Goal: Information Seeking & Learning: Learn about a topic

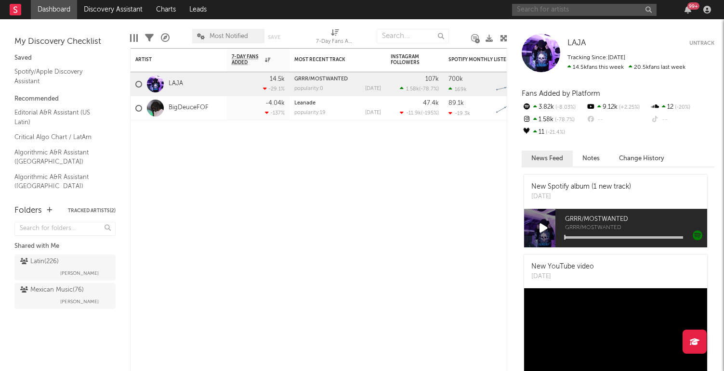
click at [545, 10] on input "text" at bounding box center [584, 10] width 145 height 12
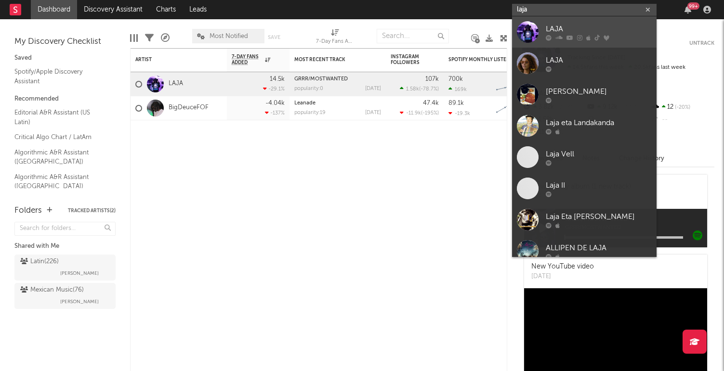
type input "laja"
click at [544, 45] on link "LAJA" at bounding box center [584, 31] width 145 height 31
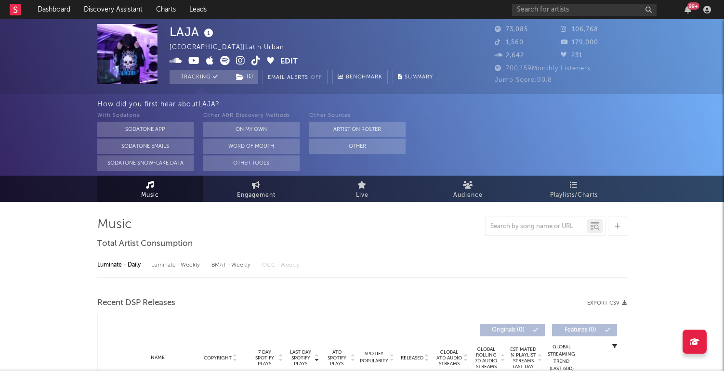
select select "6m"
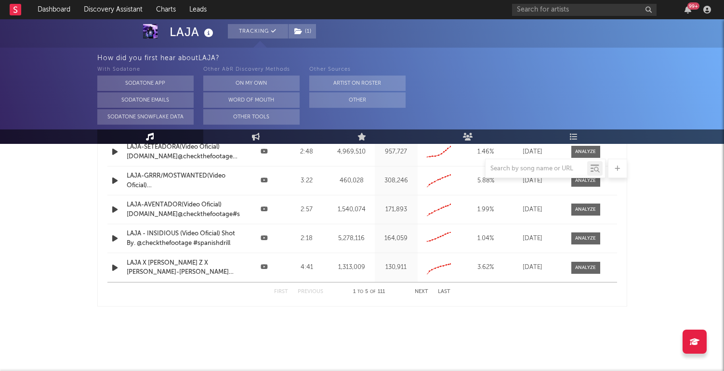
scroll to position [1190, 0]
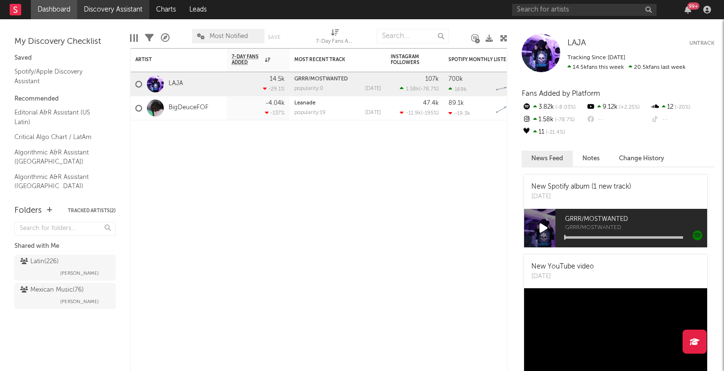
click at [116, 11] on link "Discovery Assistant" at bounding box center [113, 9] width 72 height 19
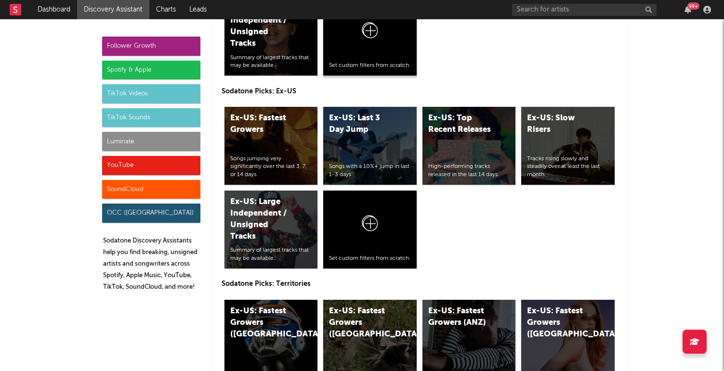
scroll to position [4875, 0]
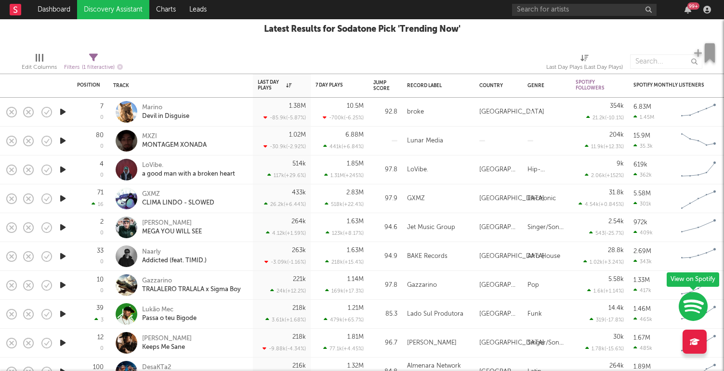
click at [64, 257] on icon "button" at bounding box center [63, 257] width 10 height 12
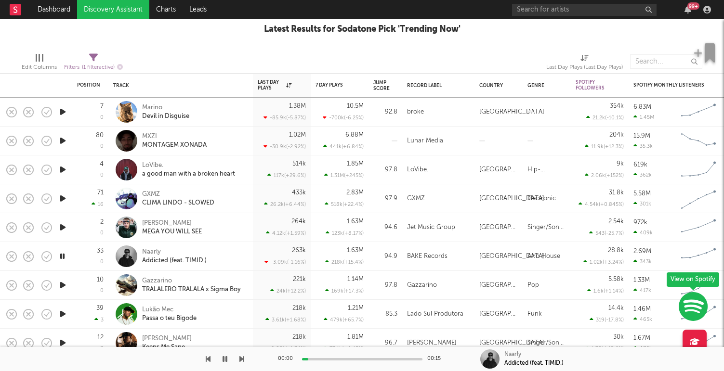
click at [65, 198] on icon "button" at bounding box center [63, 199] width 10 height 12
click at [66, 169] on icon "button" at bounding box center [63, 170] width 10 height 12
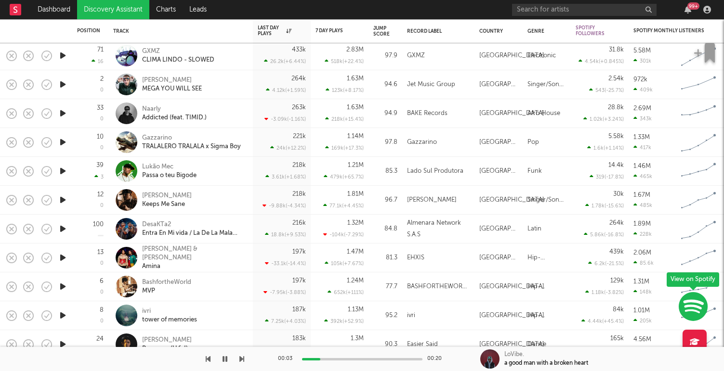
click at [64, 225] on icon "button" at bounding box center [63, 229] width 10 height 12
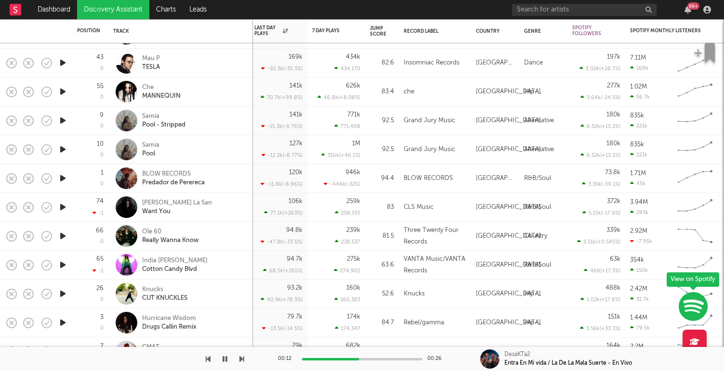
click at [61, 265] on icon "button" at bounding box center [63, 265] width 10 height 12
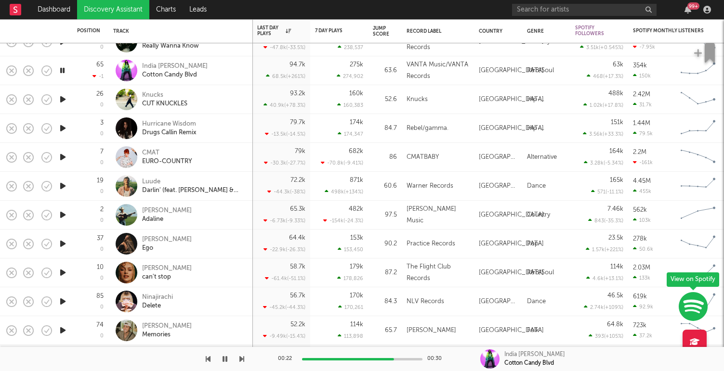
click at [71, 126] on div at bounding box center [62, 128] width 19 height 29
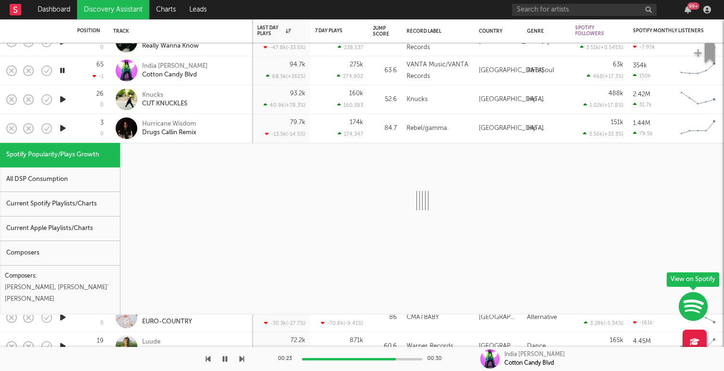
click at [60, 128] on icon "button" at bounding box center [63, 128] width 10 height 12
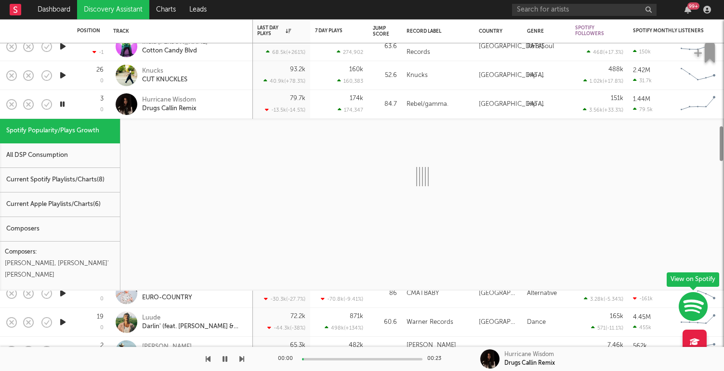
select select "1w"
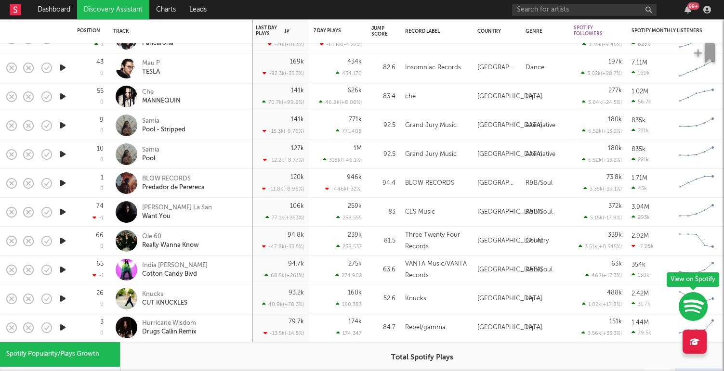
click at [59, 183] on icon "button" at bounding box center [63, 183] width 10 height 12
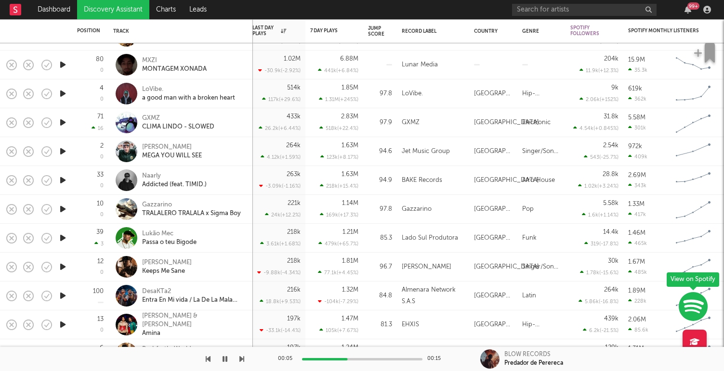
click at [61, 149] on icon "button" at bounding box center [63, 151] width 10 height 12
click at [61, 120] on icon "button" at bounding box center [63, 123] width 10 height 12
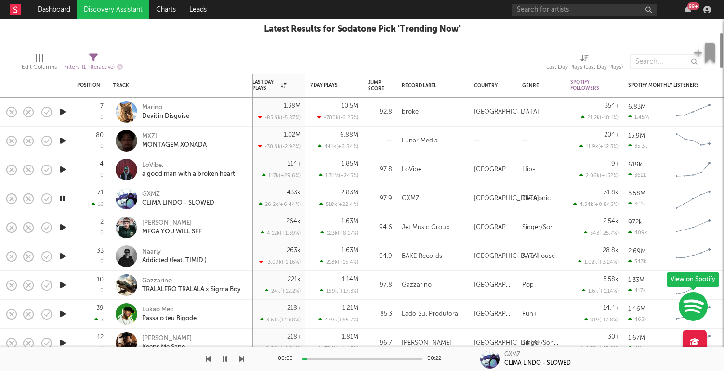
click at [60, 143] on icon "button" at bounding box center [63, 141] width 10 height 12
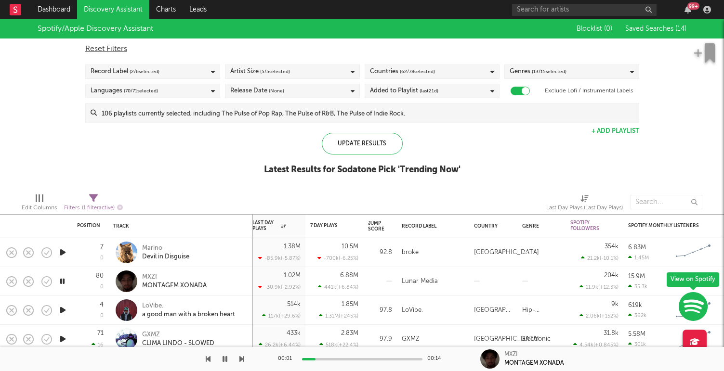
click at [653, 26] on span "Saved Searches ( 14 )" at bounding box center [655, 29] width 61 height 7
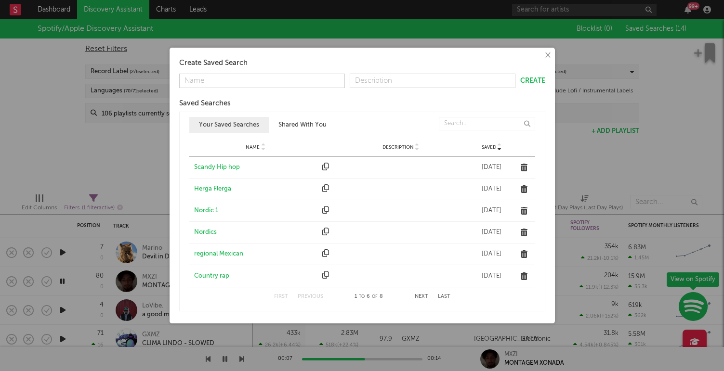
click at [423, 301] on div "First Previous 1 to 6 of 8 Next Last" at bounding box center [362, 297] width 176 height 19
click at [419, 295] on button "Next" at bounding box center [421, 296] width 13 height 5
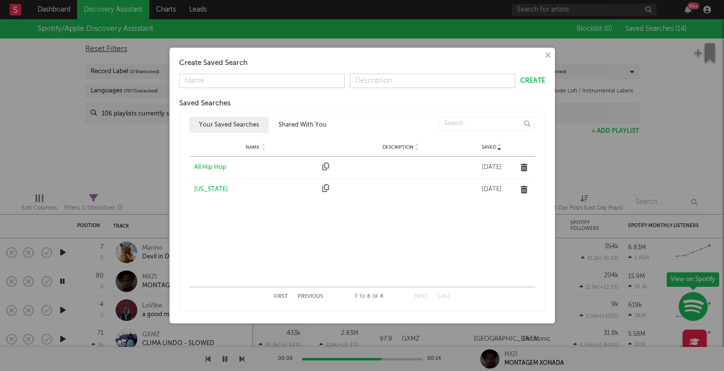
click at [207, 164] on div "All Hip Hop" at bounding box center [256, 168] width 124 height 10
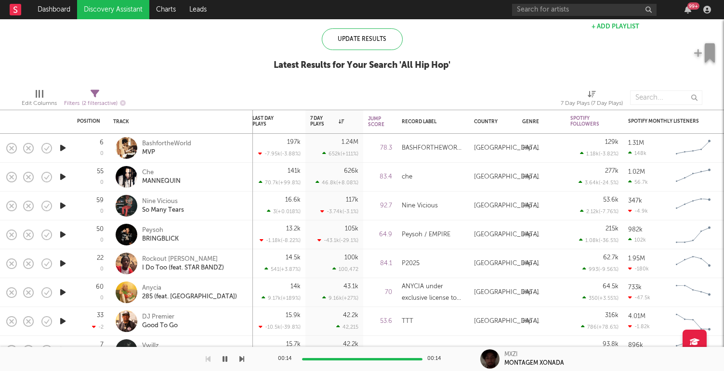
click at [63, 203] on icon "button" at bounding box center [63, 206] width 10 height 12
click at [66, 236] on icon "button" at bounding box center [63, 235] width 10 height 12
click at [61, 264] on icon "button" at bounding box center [63, 264] width 10 height 12
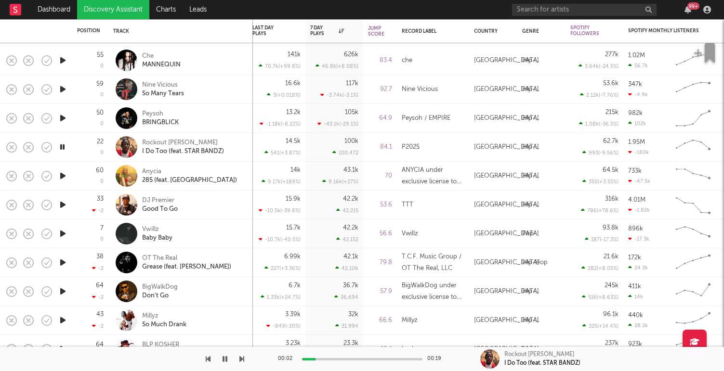
click at [64, 233] on icon "button" at bounding box center [63, 234] width 10 height 12
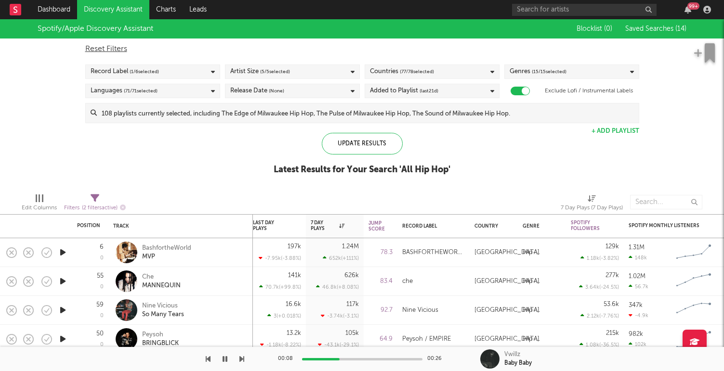
click at [94, 7] on link "Discovery Assistant" at bounding box center [113, 9] width 72 height 19
